Goal: Register for event/course

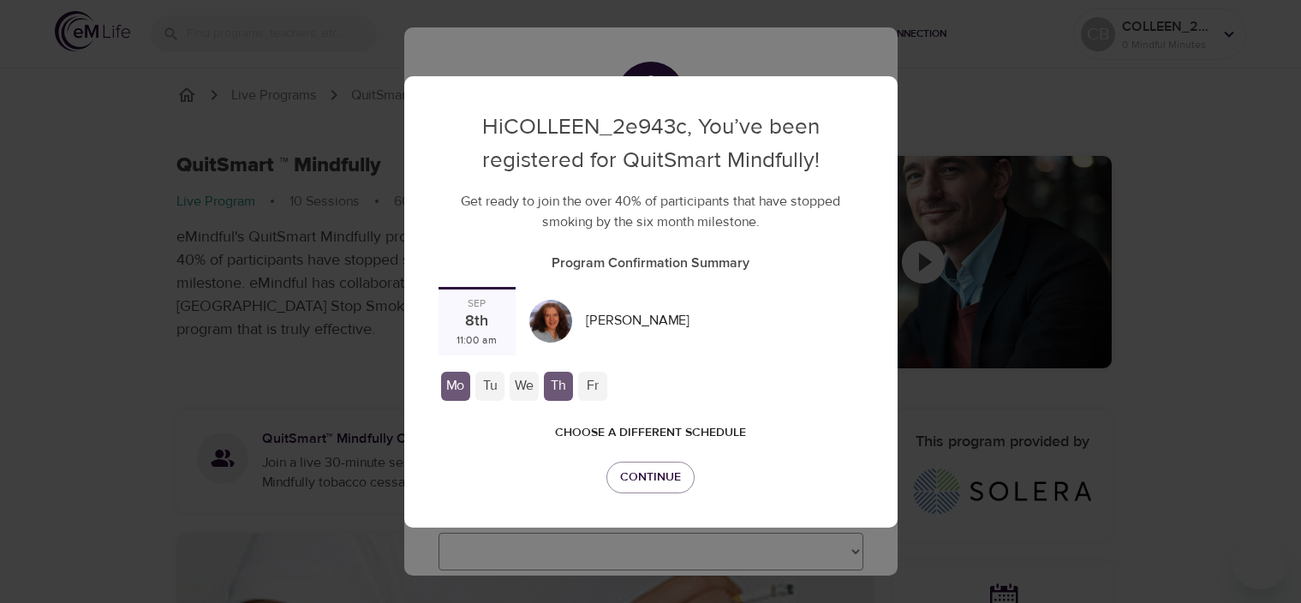
checkbox input "true"
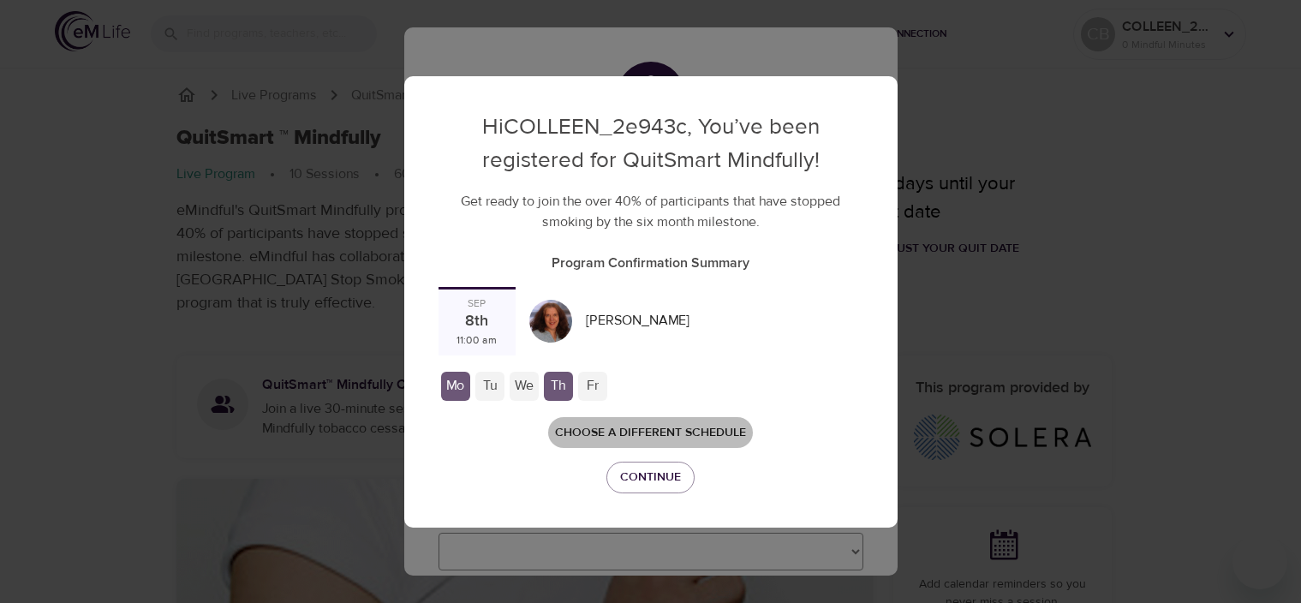
click at [654, 432] on span "Choose a different schedule" at bounding box center [650, 432] width 191 height 21
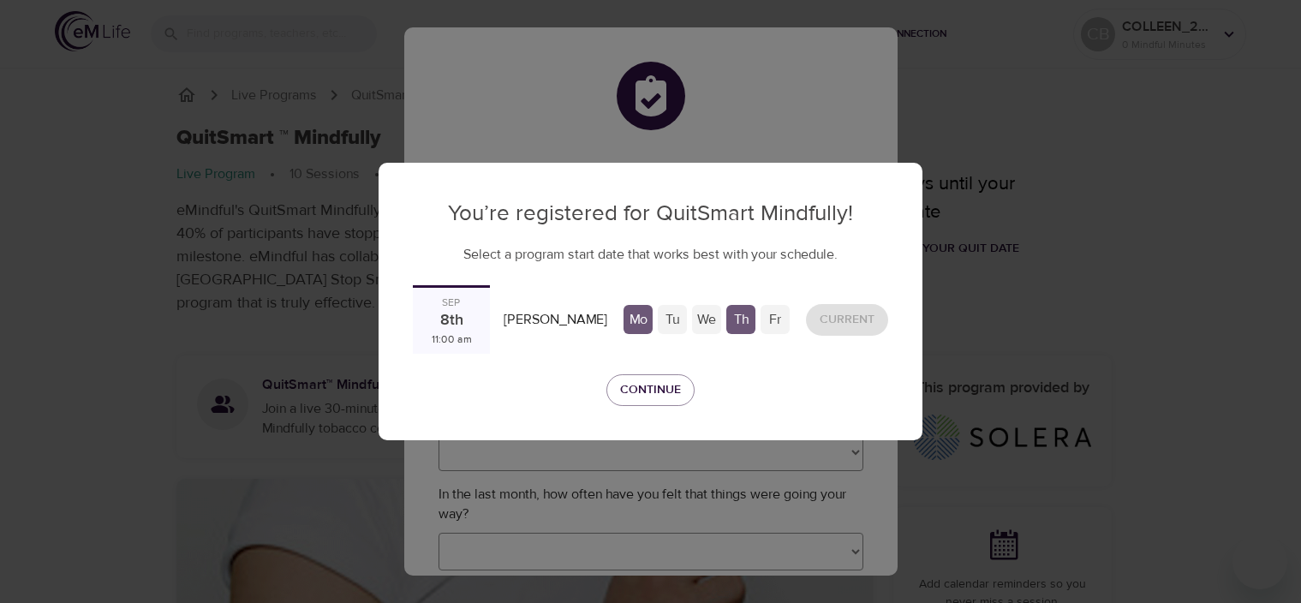
click at [461, 329] on div "8th" at bounding box center [451, 321] width 23 height 22
click at [633, 393] on span "Continue" at bounding box center [650, 389] width 61 height 21
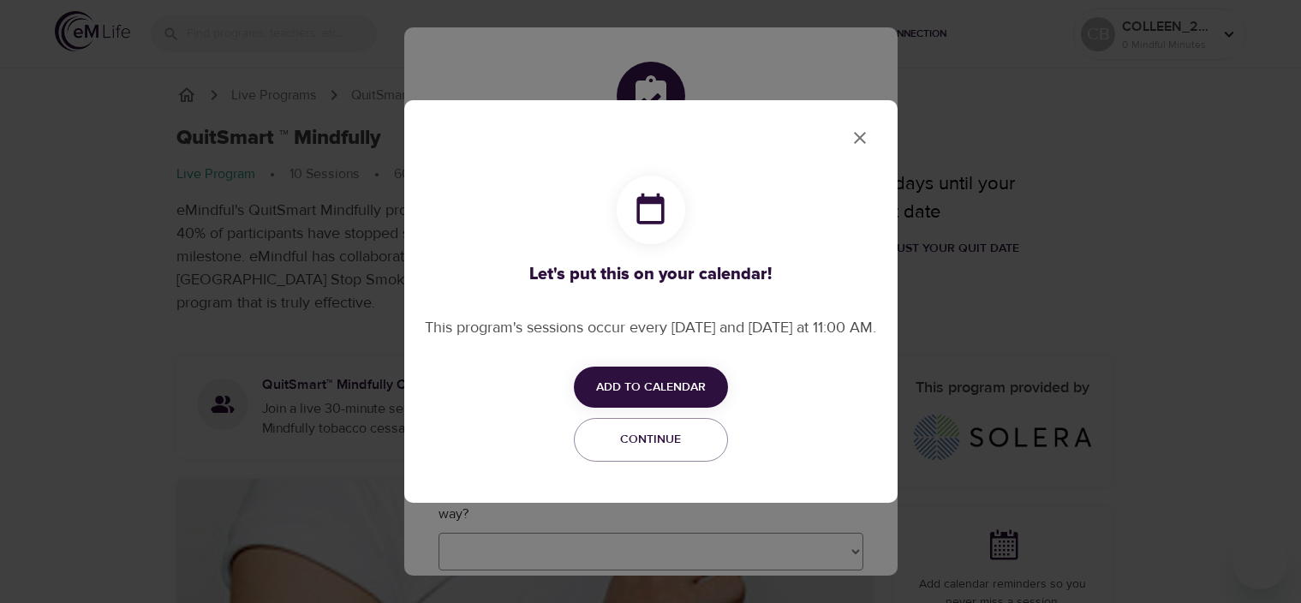
click at [638, 392] on span "Add to Calendar" at bounding box center [651, 387] width 110 height 21
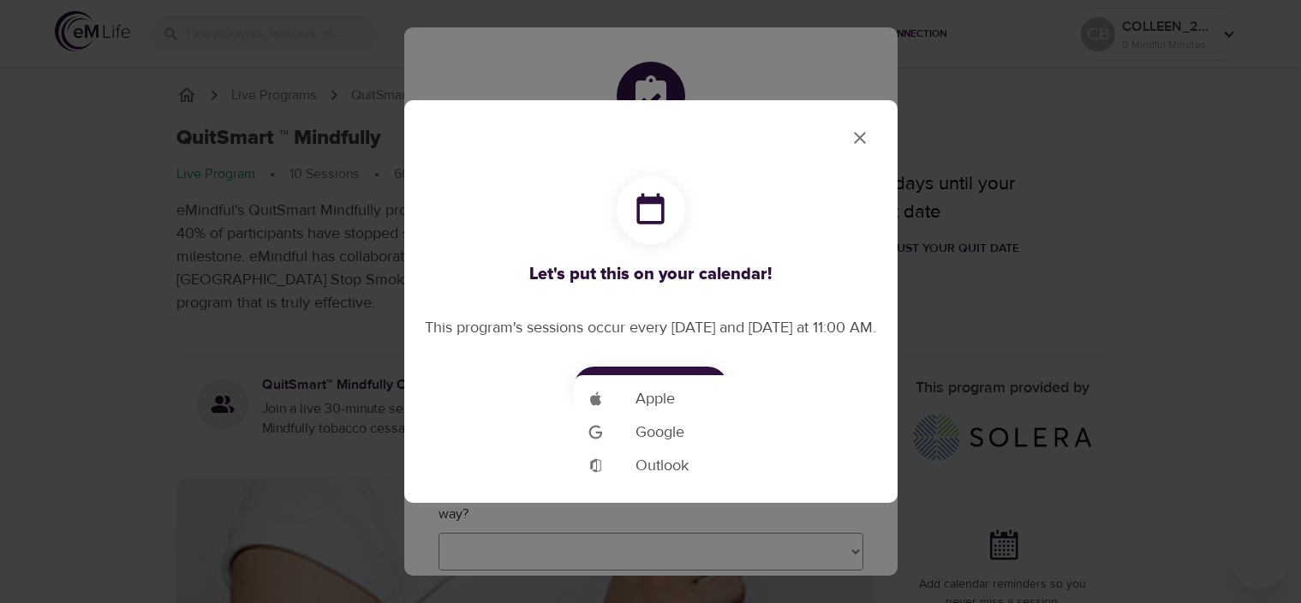
click at [692, 433] on li "Add to Google Calendar Google" at bounding box center [677, 431] width 206 height 33
click at [862, 0] on div at bounding box center [650, 0] width 1301 height 0
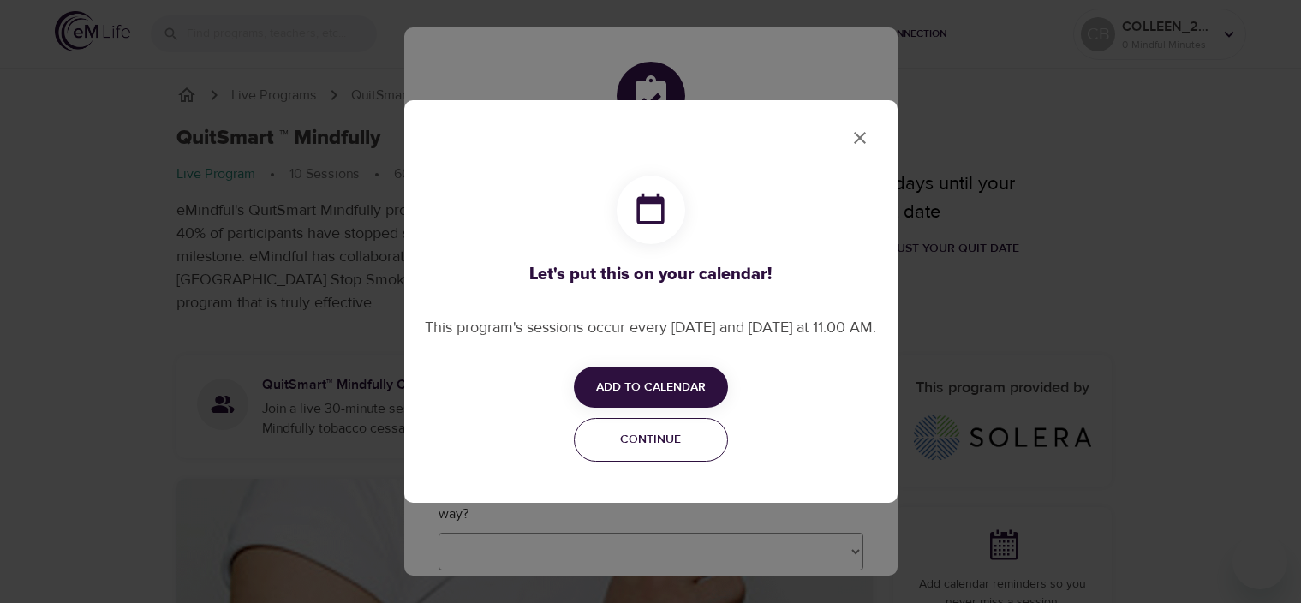
click at [644, 446] on span "Continue" at bounding box center [651, 439] width 132 height 21
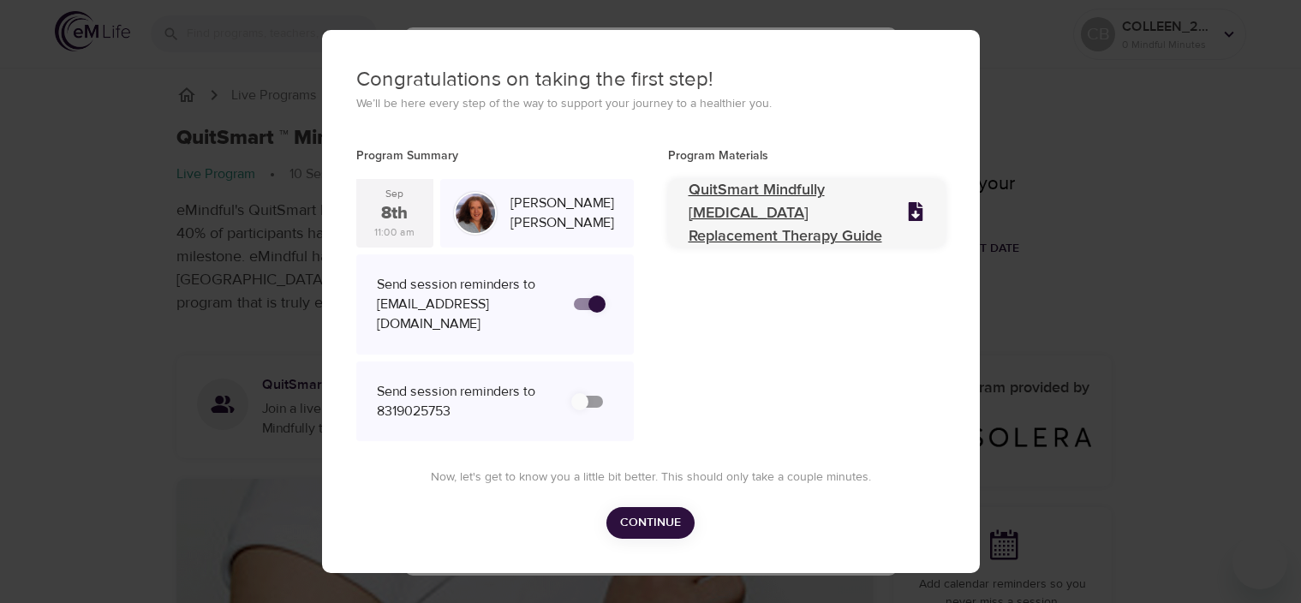
click at [908, 210] on icon at bounding box center [915, 211] width 15 height 19
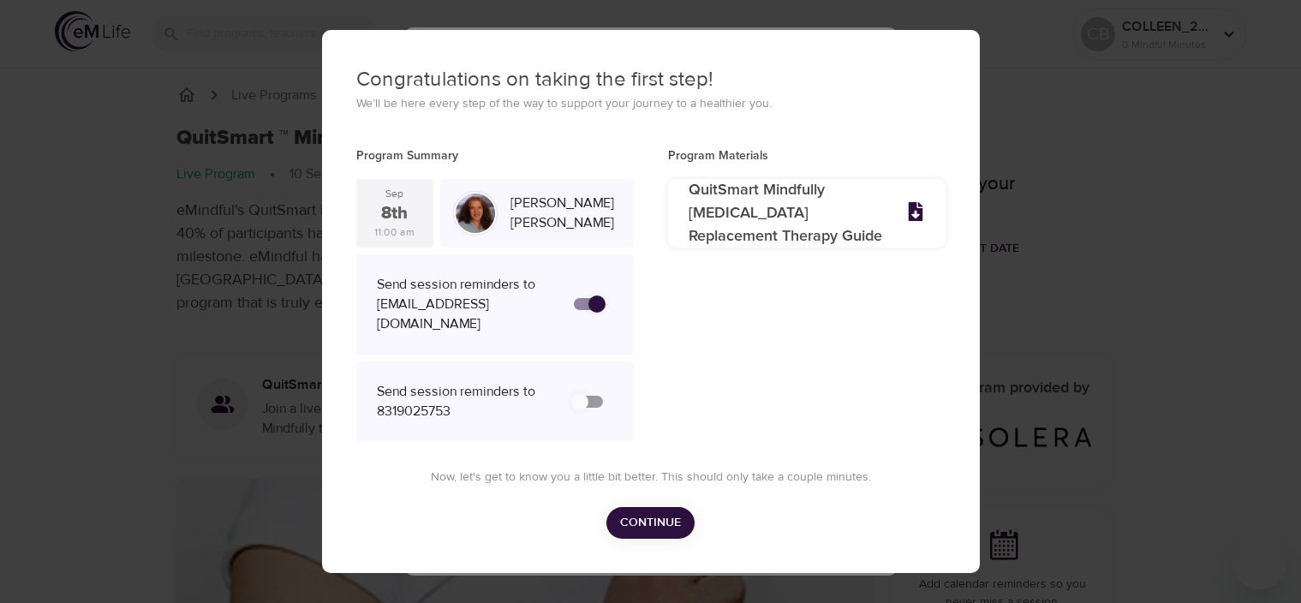
click at [621, 534] on span "Continue" at bounding box center [650, 522] width 61 height 21
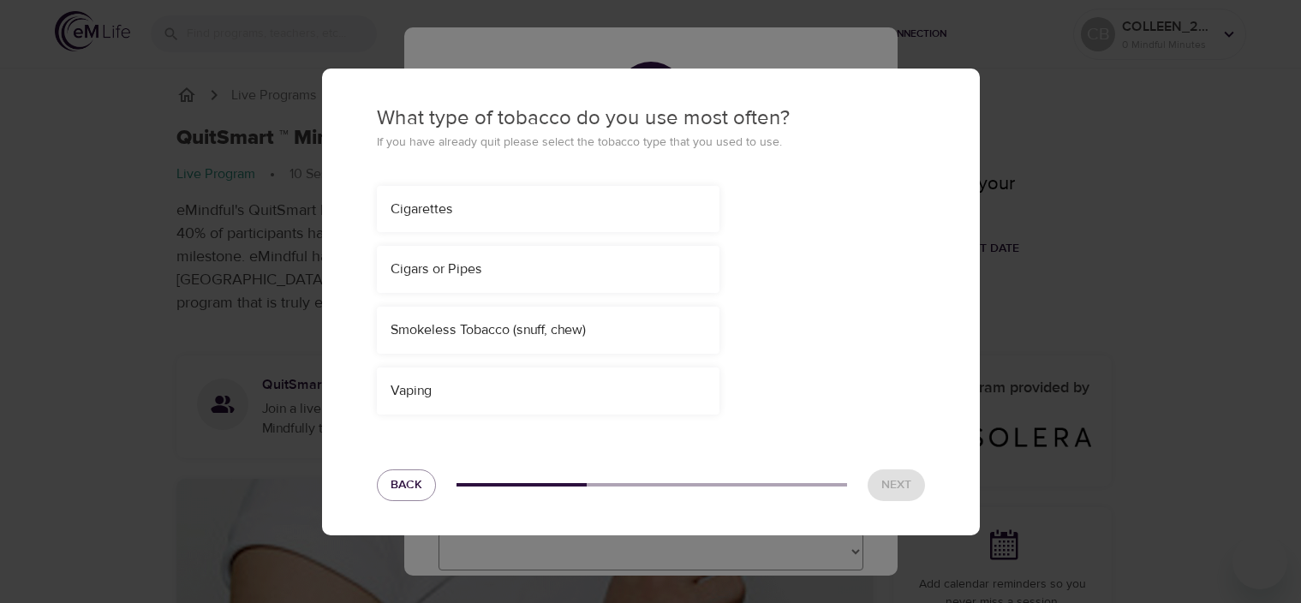
click at [431, 215] on div "Cigarettes" at bounding box center [548, 210] width 315 height 20
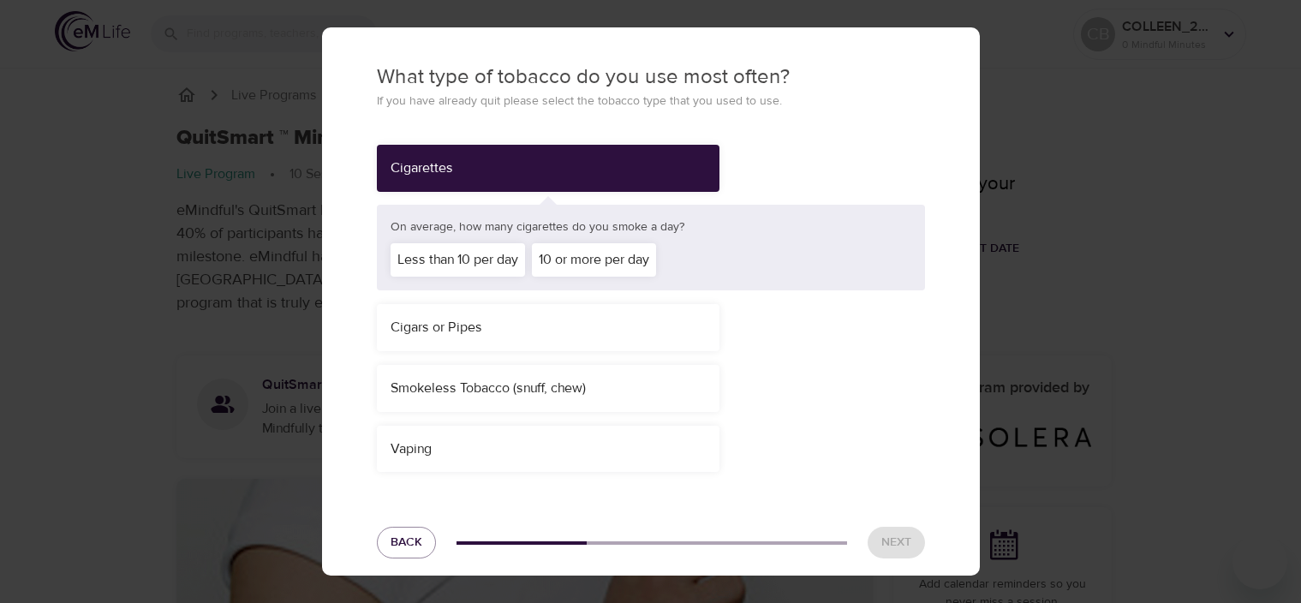
click at [433, 267] on div "Less than 10 per day" at bounding box center [458, 259] width 134 height 33
click at [881, 540] on span "Next" at bounding box center [896, 542] width 30 height 21
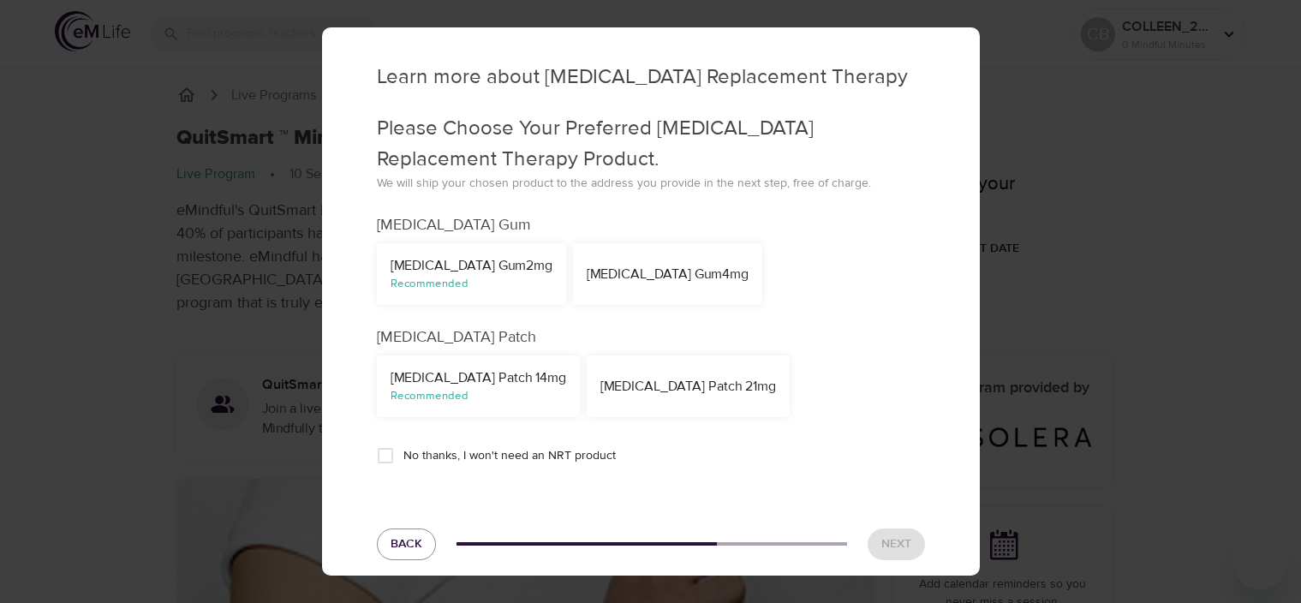
click at [499, 397] on div "Recommended" at bounding box center [479, 396] width 176 height 16
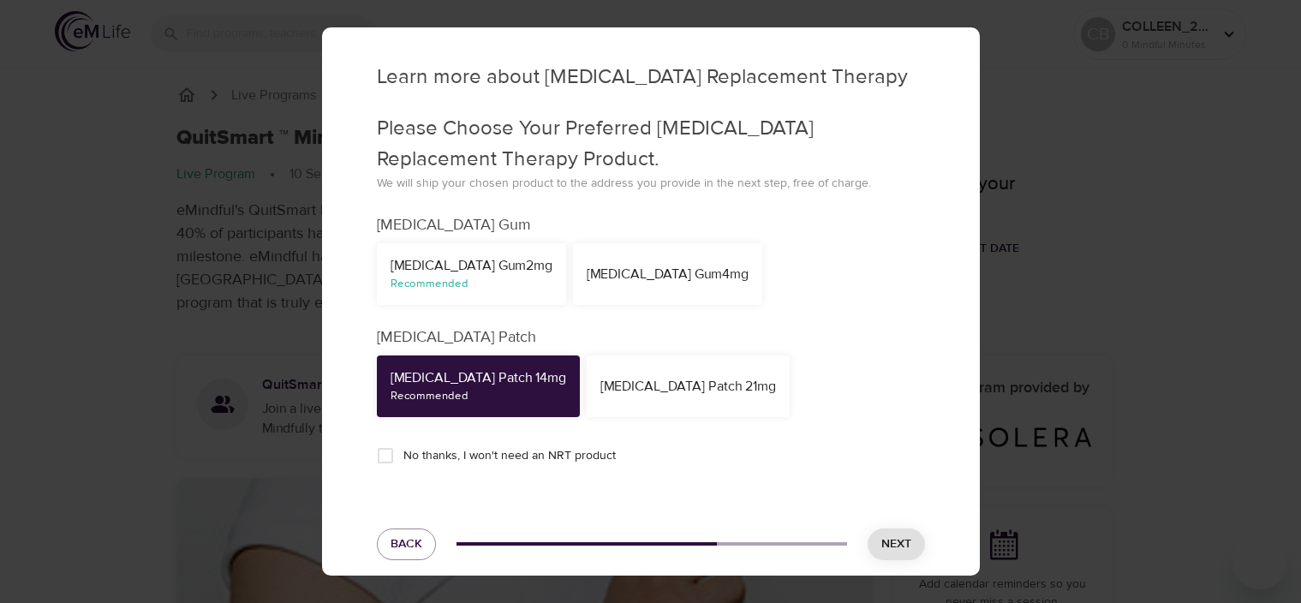
click at [883, 539] on span "Next" at bounding box center [896, 544] width 30 height 21
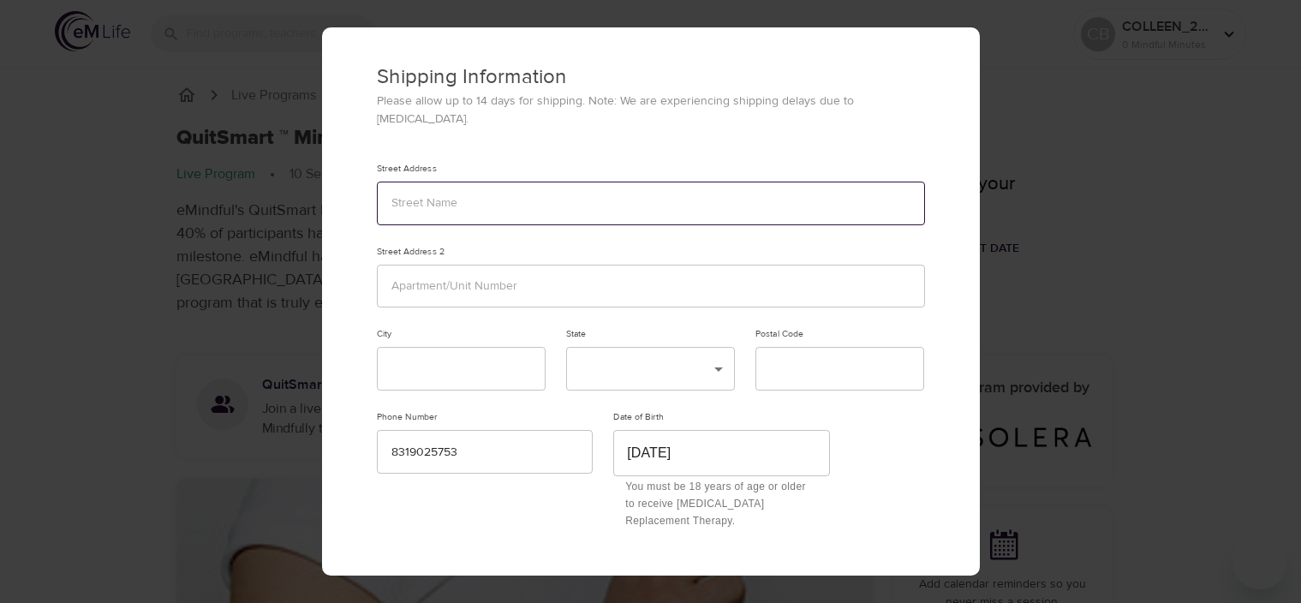
click at [424, 188] on input "text" at bounding box center [651, 204] width 548 height 44
type input "2091 Hidden Gold Trl"
type input "Cool"
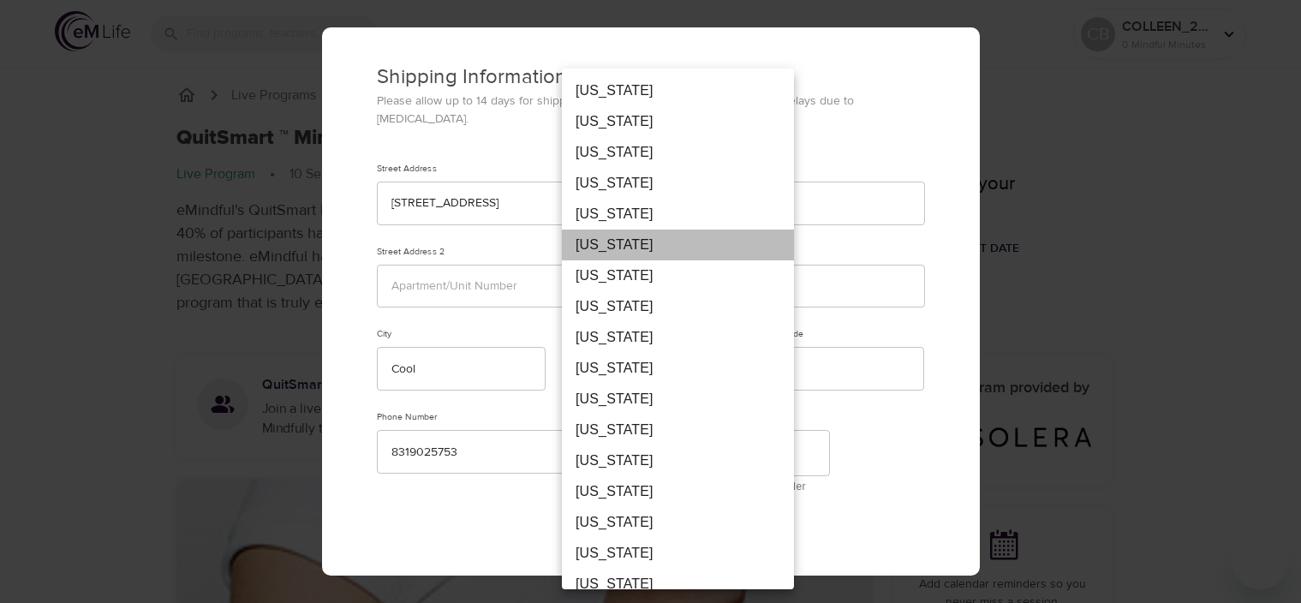
click at [630, 242] on li "California" at bounding box center [678, 245] width 232 height 31
type input "CA"
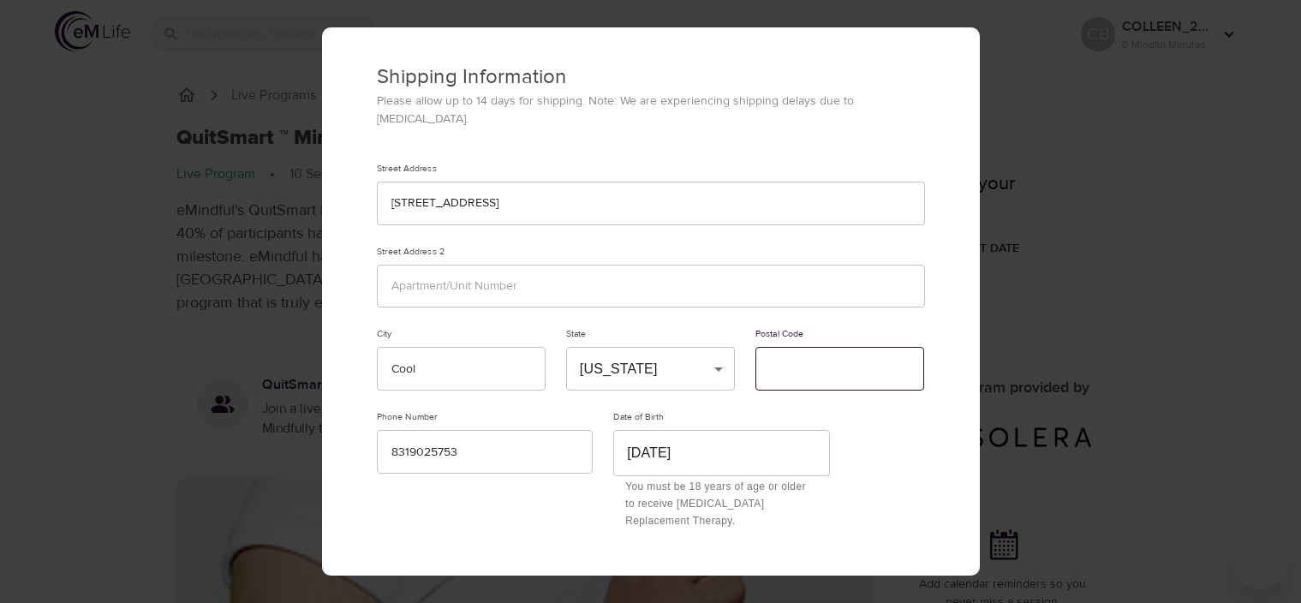
click at [822, 361] on input "text" at bounding box center [839, 369] width 169 height 44
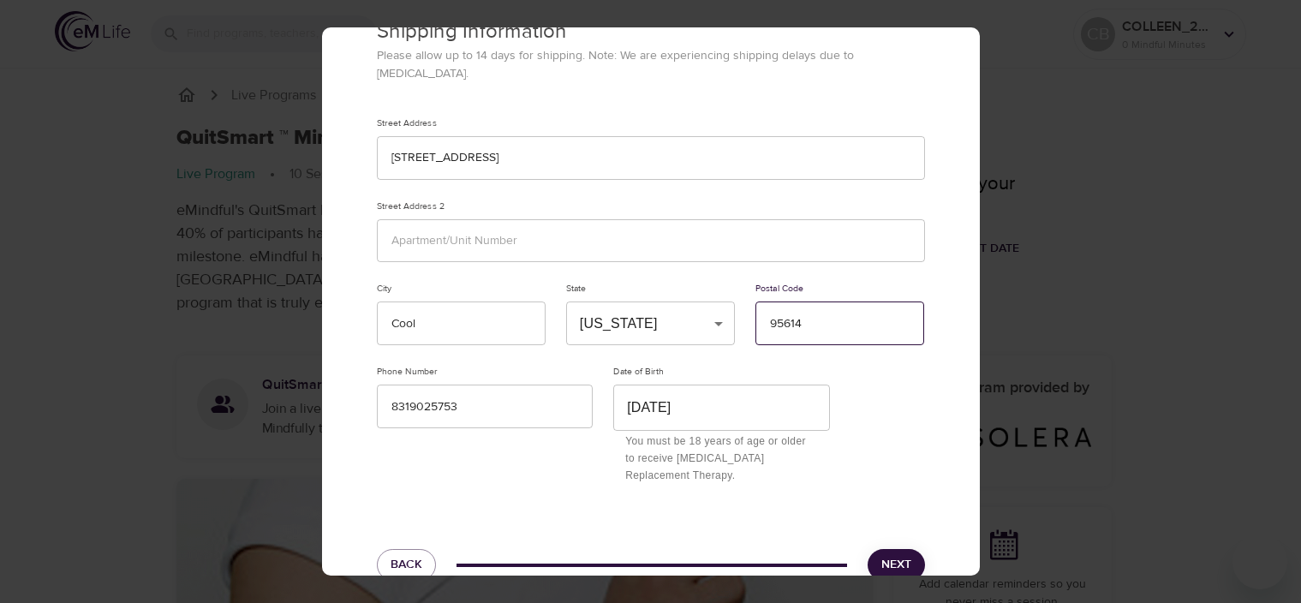
scroll to position [67, 0]
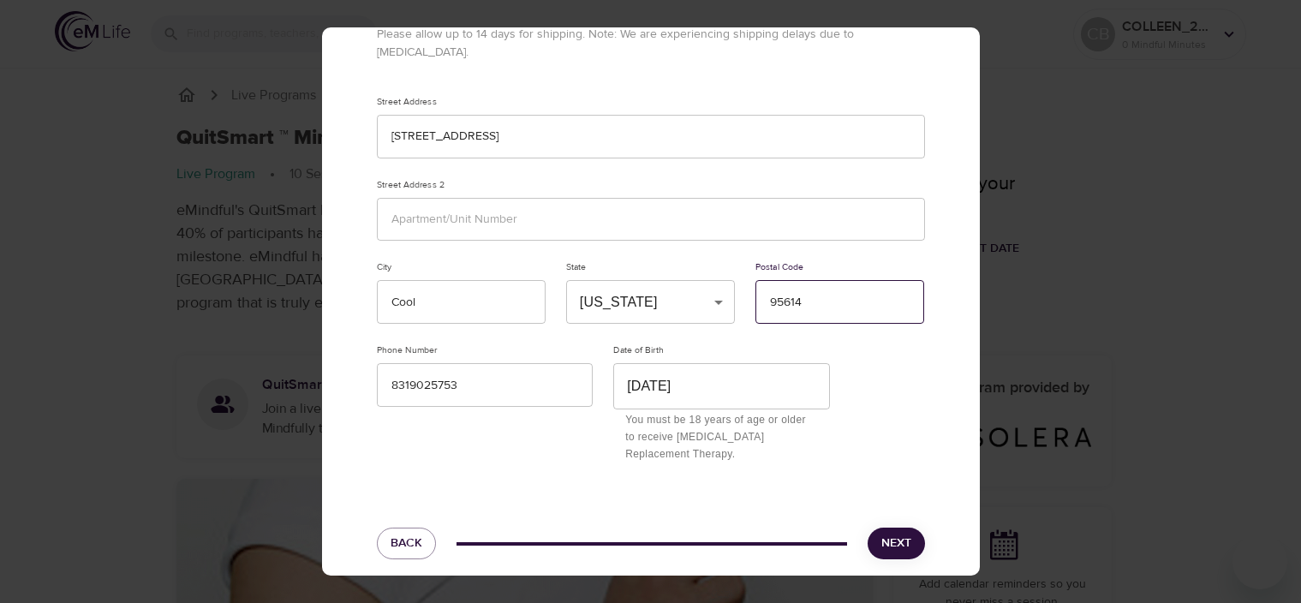
type input "95614"
click at [881, 533] on span "Next" at bounding box center [896, 543] width 30 height 21
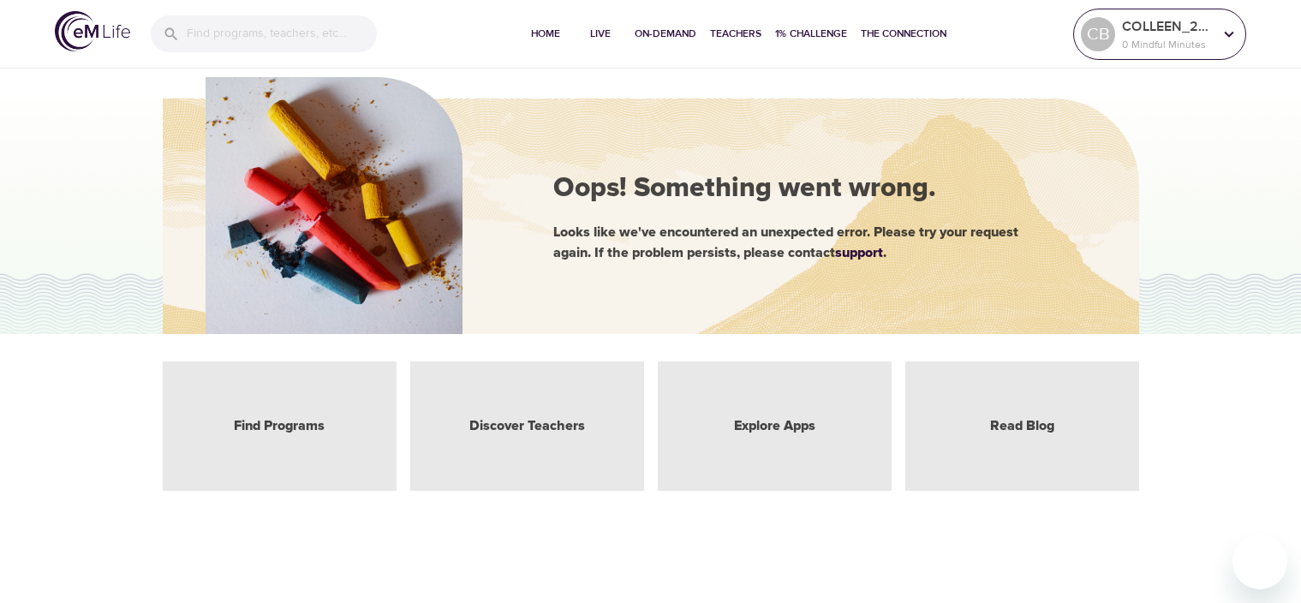
click at [1229, 33] on icon at bounding box center [1229, 34] width 19 height 19
